Goal: Information Seeking & Learning: Learn about a topic

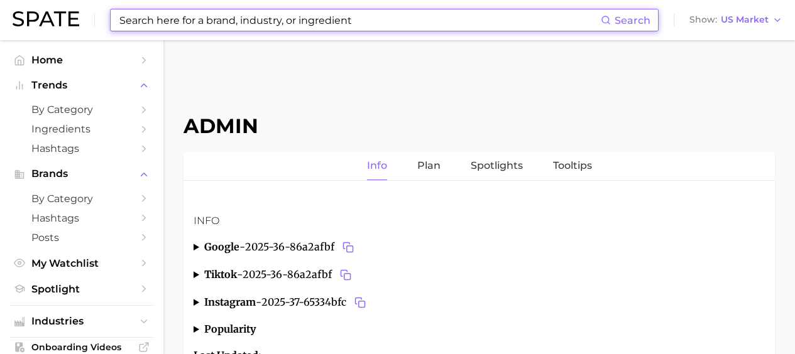
click at [179, 22] on input at bounding box center [359, 19] width 483 height 21
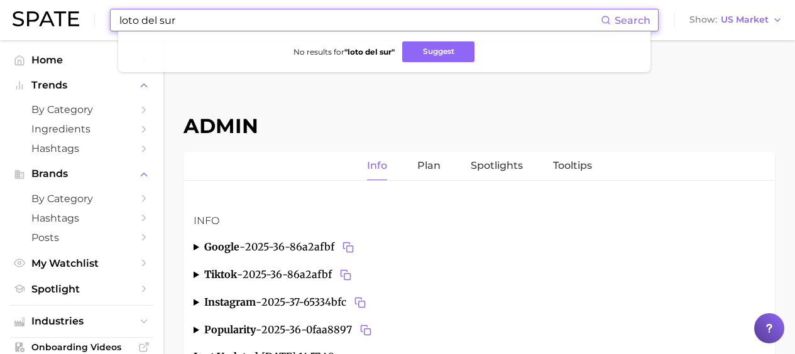
drag, startPoint x: 176, startPoint y: 18, endPoint x: -73, endPoint y: 4, distance: 249.3
click at [0, 4] on html "loto del sur Search No results for " loto del sur " Suggest Show US Market Home…" at bounding box center [397, 177] width 795 height 354
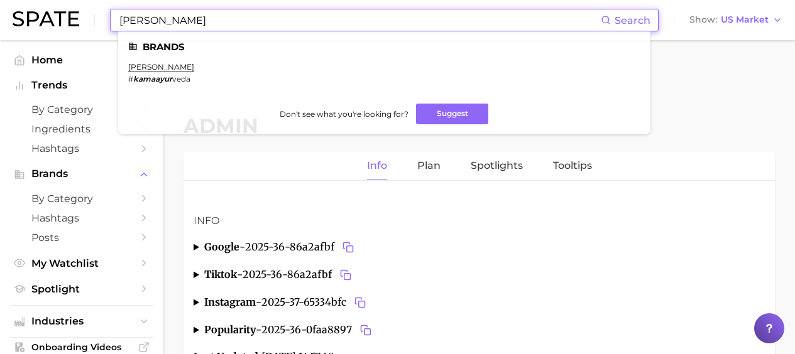
drag, startPoint x: 200, startPoint y: 21, endPoint x: -26, endPoint y: 0, distance: 226.7
click at [0, 0] on html "[PERSON_NAME] Search Brands kama ayurveda # kamaayur veda Don't see what you're…" at bounding box center [397, 177] width 795 height 354
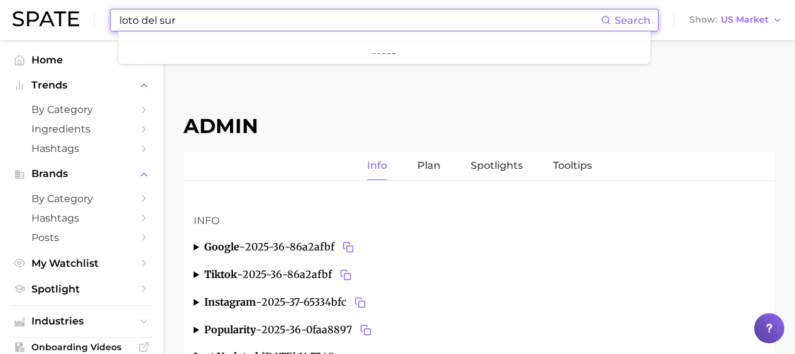
click at [226, 23] on input "loto del sur" at bounding box center [359, 19] width 483 height 21
paste input "[URL][DOMAIN_NAME]"
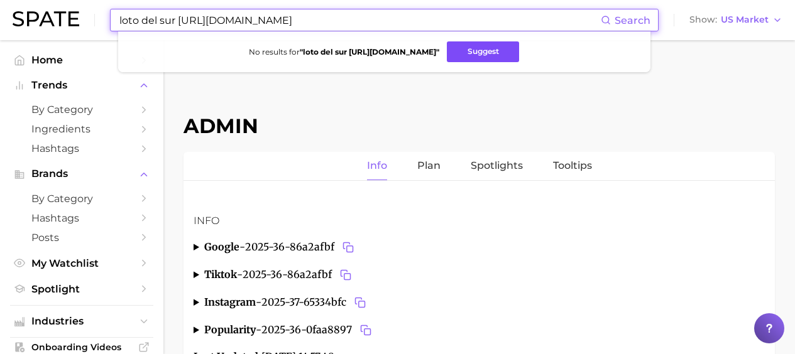
click at [510, 56] on button "Suggest" at bounding box center [483, 51] width 72 height 21
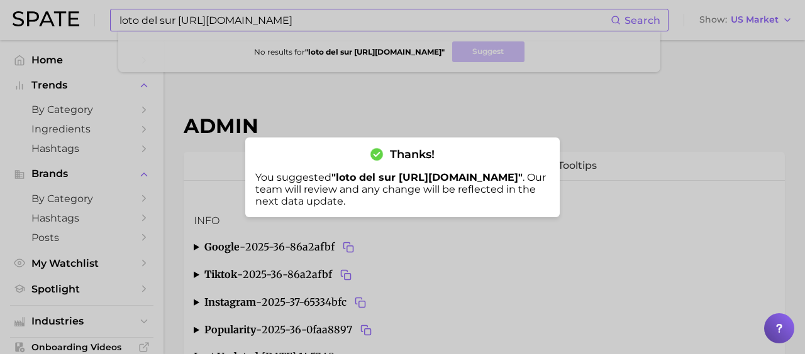
drag, startPoint x: 247, startPoint y: 21, endPoint x: 295, endPoint y: 13, distance: 49.1
click at [247, 21] on div at bounding box center [402, 177] width 805 height 354
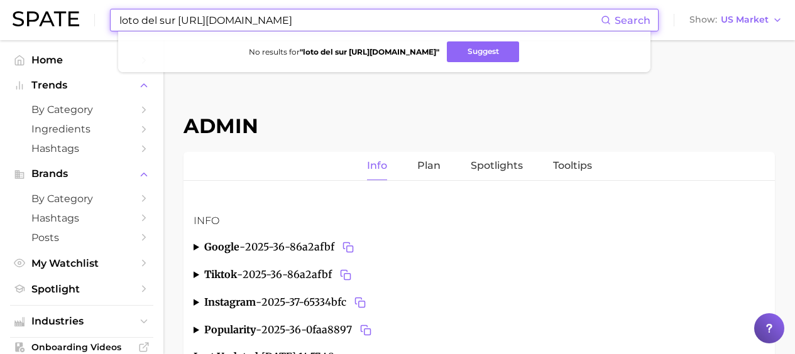
drag, startPoint x: 219, startPoint y: 14, endPoint x: 118, endPoint y: 5, distance: 101.6
click at [118, 5] on div "loto del sur [URL][DOMAIN_NAME] Search No results for " loto del sur [URL][DOMA…" at bounding box center [398, 20] width 770 height 40
drag, startPoint x: 195, startPoint y: 22, endPoint x: 16, endPoint y: 12, distance: 178.8
click at [28, 15] on div "ai [MEDICAL_DATA] Search No results for " ai [MEDICAL_DATA] " Suggest Show US M…" at bounding box center [398, 20] width 770 height 40
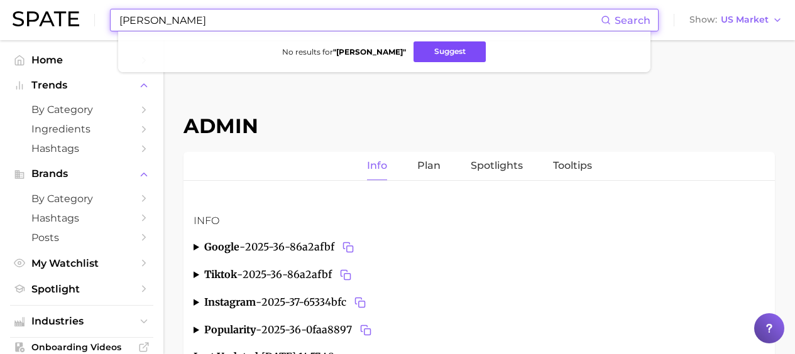
click at [455, 55] on button "Suggest" at bounding box center [450, 51] width 72 height 21
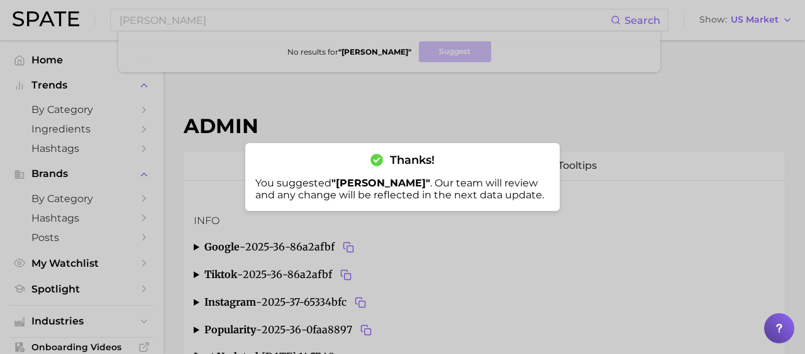
click at [209, 31] on div at bounding box center [402, 177] width 805 height 354
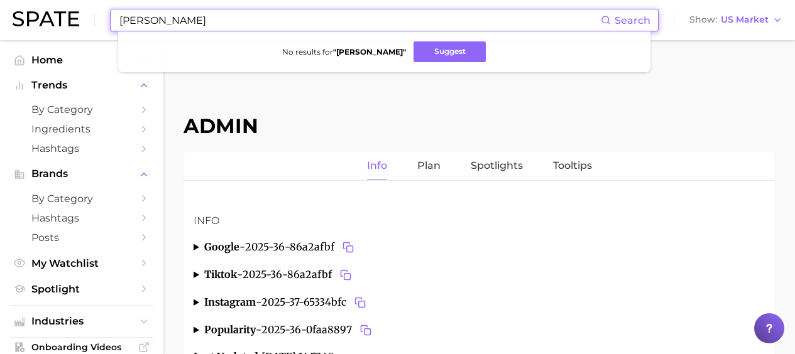
drag, startPoint x: 217, startPoint y: 25, endPoint x: 75, endPoint y: 8, distance: 143.0
click at [80, 18] on div "[PERSON_NAME] Search No results for " [PERSON_NAME] " Suggest Show US Market" at bounding box center [398, 20] width 770 height 40
drag, startPoint x: 265, startPoint y: 19, endPoint x: 76, endPoint y: 20, distance: 188.6
click at [76, 20] on div "peptide injection Search No results for " peptide injection " Suggest Show US M…" at bounding box center [398, 20] width 770 height 40
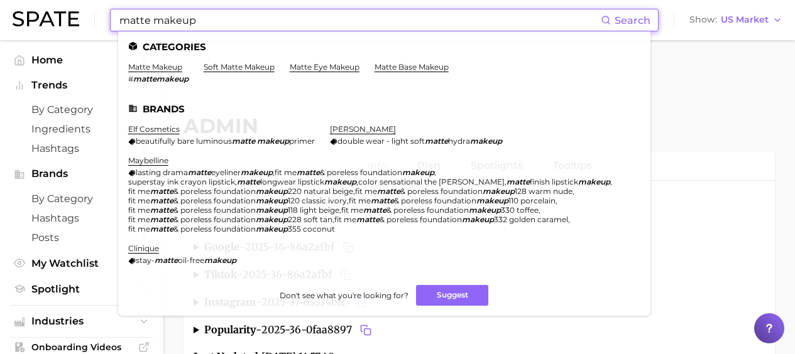
type input "matte makeup"
